Goal: Task Accomplishment & Management: Complete application form

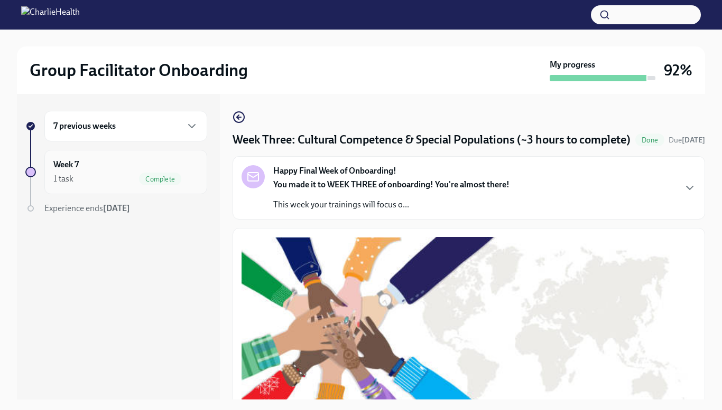
click at [88, 182] on div "1 task Complete" at bounding box center [125, 179] width 145 height 13
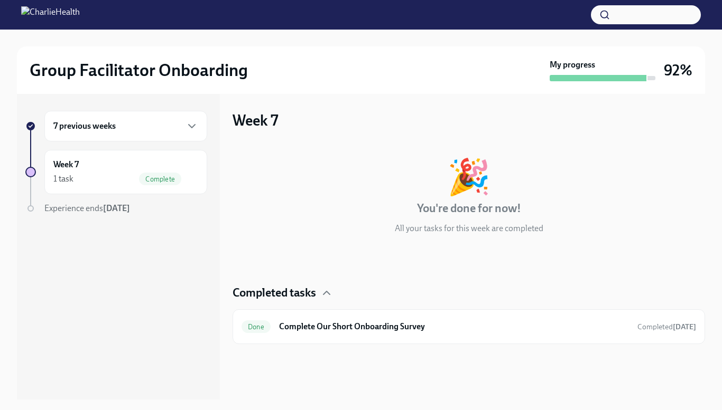
click at [113, 129] on h6 "7 previous weeks" at bounding box center [84, 126] width 62 height 12
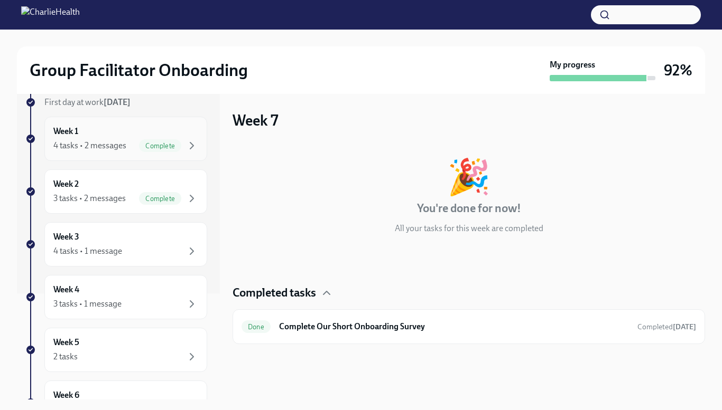
scroll to position [106, 0]
click at [89, 247] on div "4 tasks • 1 message" at bounding box center [87, 252] width 69 height 12
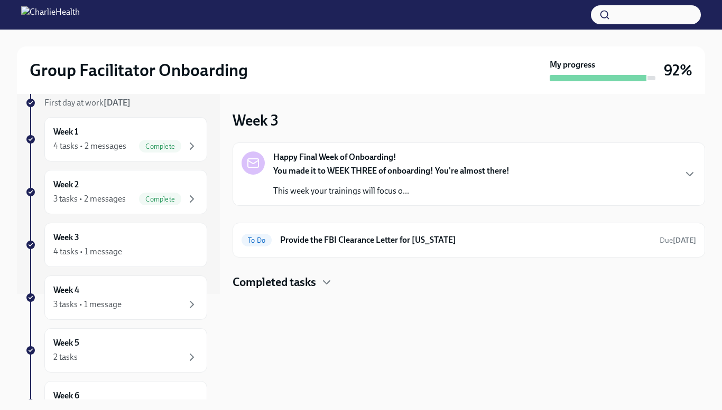
click at [342, 158] on strong "Happy Final Week of Onboarding!" at bounding box center [334, 158] width 123 height 12
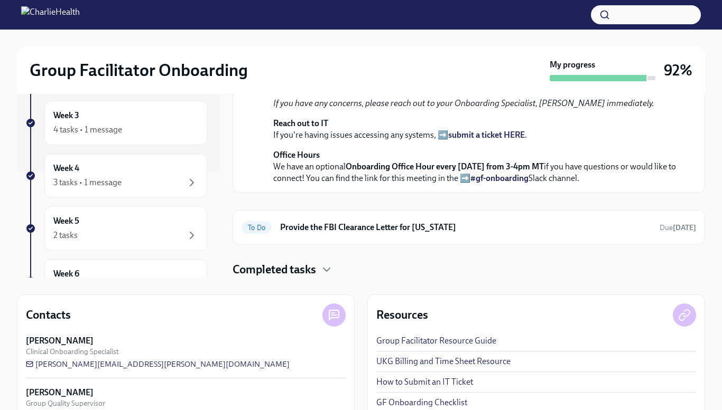
scroll to position [121, 0]
click at [399, 225] on h6 "Provide the FBI Clearance Letter for [US_STATE]" at bounding box center [465, 228] width 371 height 12
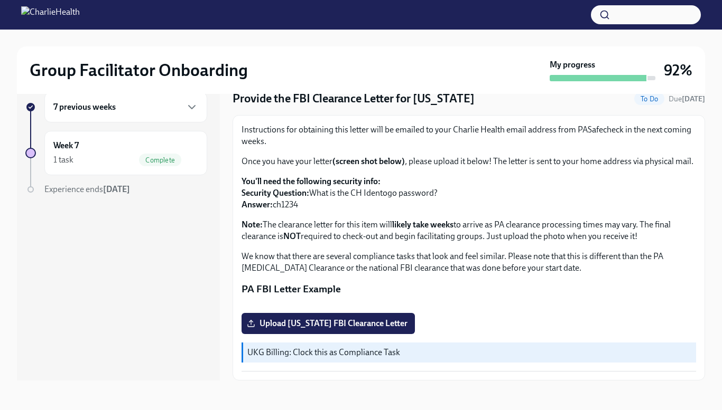
scroll to position [70, 0]
click at [269, 200] on strong "Answer:" at bounding box center [256, 205] width 31 height 10
drag, startPoint x: 275, startPoint y: 170, endPoint x: 305, endPoint y: 164, distance: 30.6
click at [305, 176] on p "You'll need the following security info: Security Question: What is the CH Iden…" at bounding box center [468, 193] width 454 height 35
copy p "ch1234"
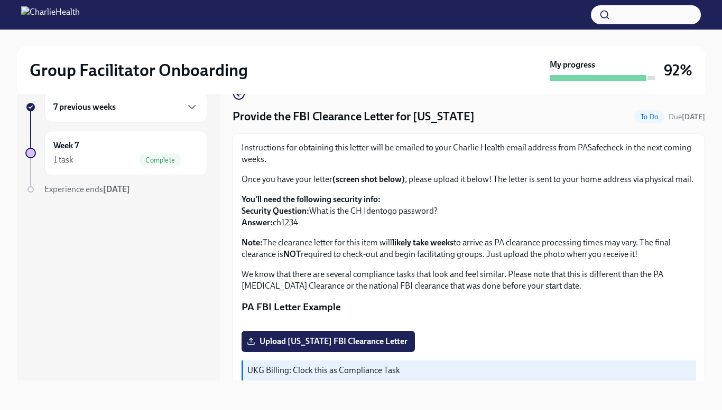
scroll to position [4, 0]
drag, startPoint x: 295, startPoint y: 116, endPoint x: 483, endPoint y: 109, distance: 188.7
click at [483, 109] on div "Provide the FBI Clearance Letter for [US_STATE] To Do Due [DATE]" at bounding box center [468, 117] width 472 height 16
copy h4 "FBI Clearance Letter for [US_STATE]"
click at [432, 186] on p "Once you have your letter (screen shot below) , please upload it below! The let…" at bounding box center [468, 180] width 454 height 12
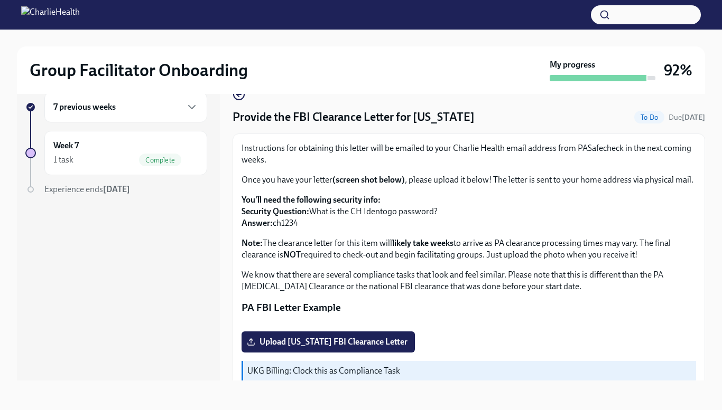
scroll to position [182, 0]
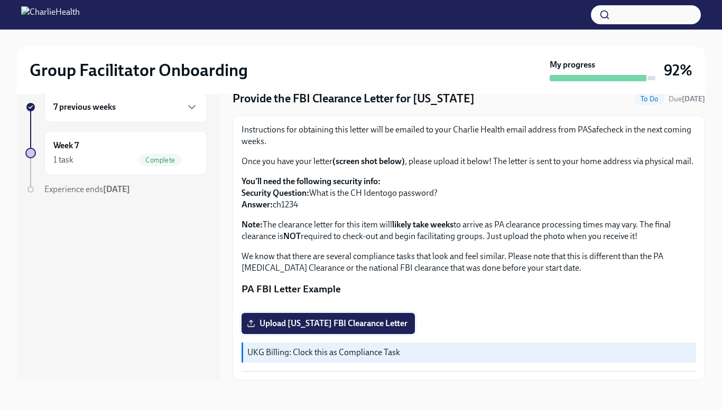
click at [308, 317] on label "Upload [US_STATE] FBI Clearance Letter" at bounding box center [327, 323] width 173 height 21
click at [0, 0] on input "Upload [US_STATE] FBI Clearance Letter" at bounding box center [0, 0] width 0 height 0
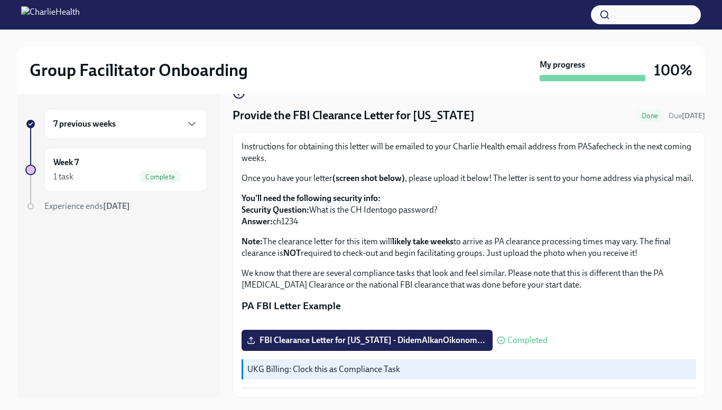
scroll to position [0, 0]
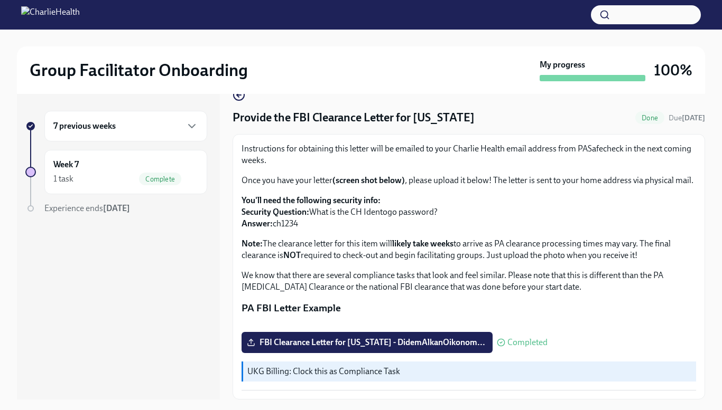
click at [430, 270] on p "We know that there are several compliance tasks that look and feel similar. Ple…" at bounding box center [468, 281] width 454 height 23
